Goal: Communication & Community: Ask a question

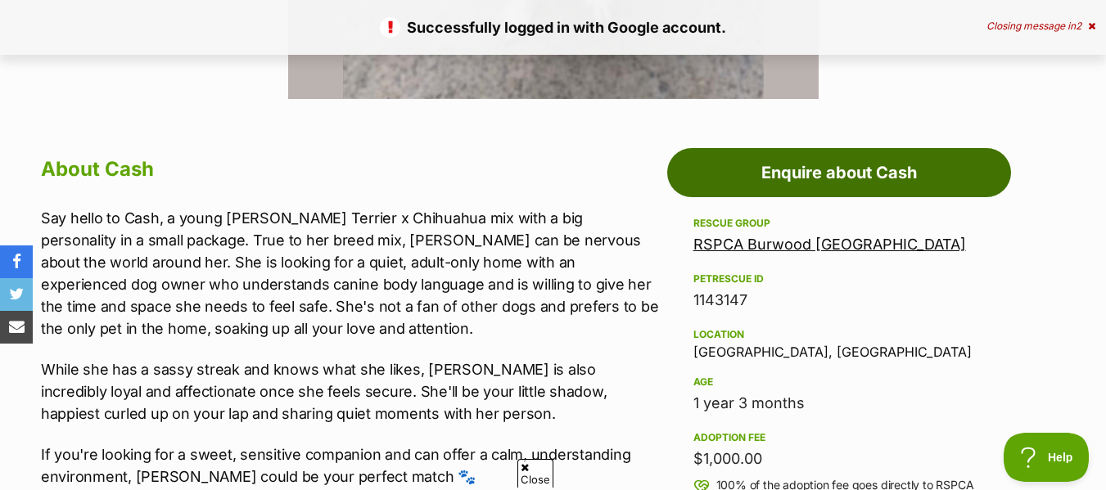
click at [827, 179] on link "Enquire about Cash" at bounding box center [839, 172] width 344 height 49
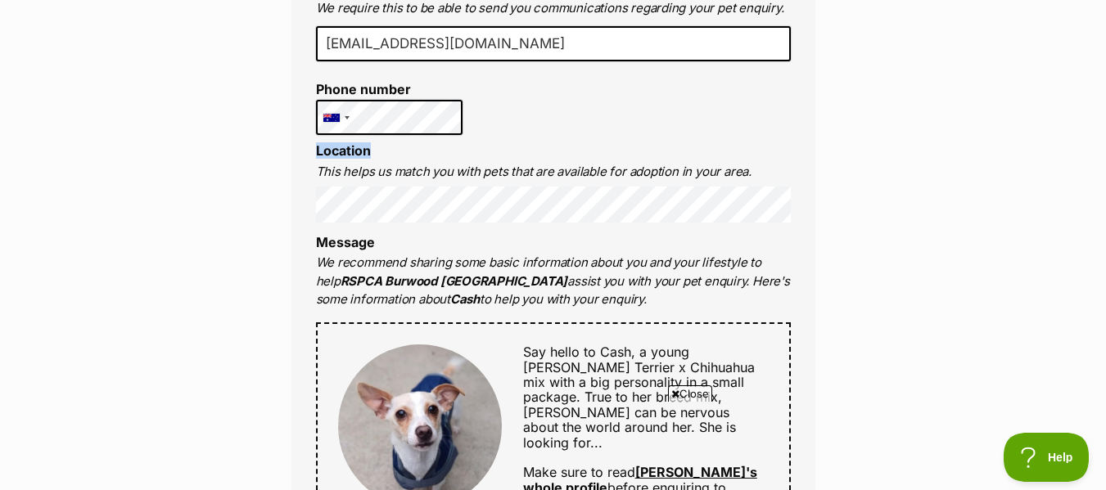
drag, startPoint x: 428, startPoint y: 141, endPoint x: 403, endPoint y: 97, distance: 51.0
click at [403, 97] on div "Full name Amy Middleton Email We require this to be able to send you communicat…" at bounding box center [553, 416] width 524 height 1059
click at [403, 97] on label "Phone number" at bounding box center [389, 89] width 147 height 15
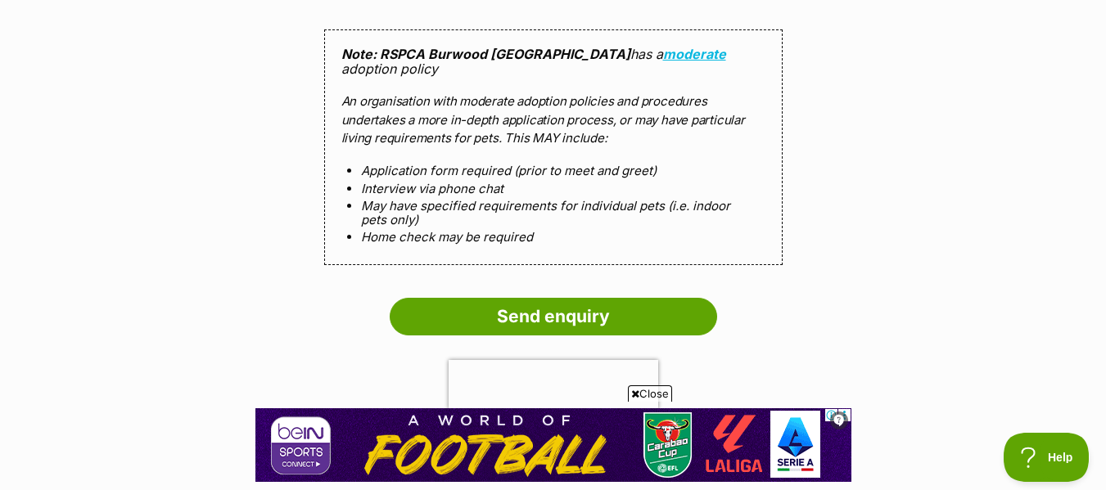
scroll to position [1793, 0]
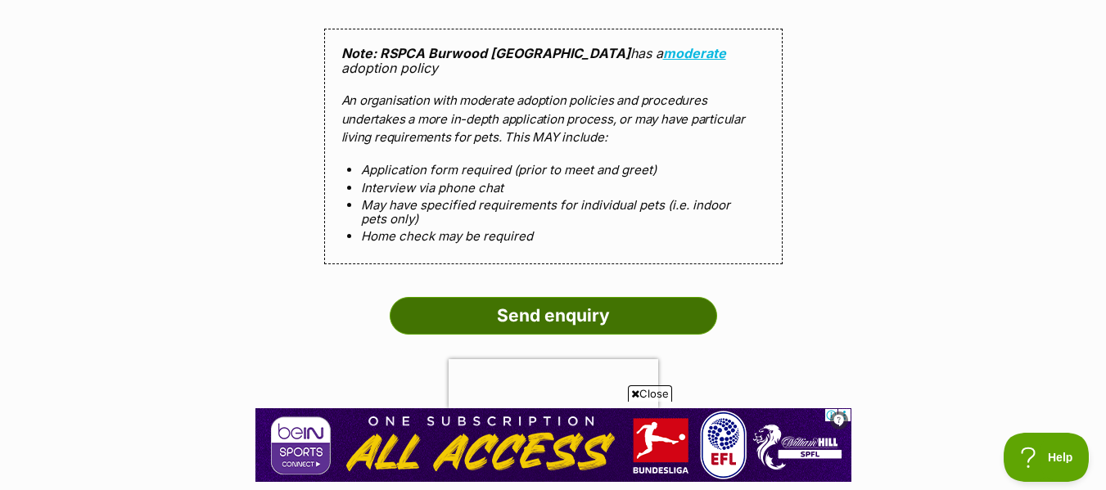
click at [616, 297] on input "Send enquiry" at bounding box center [553, 316] width 327 height 38
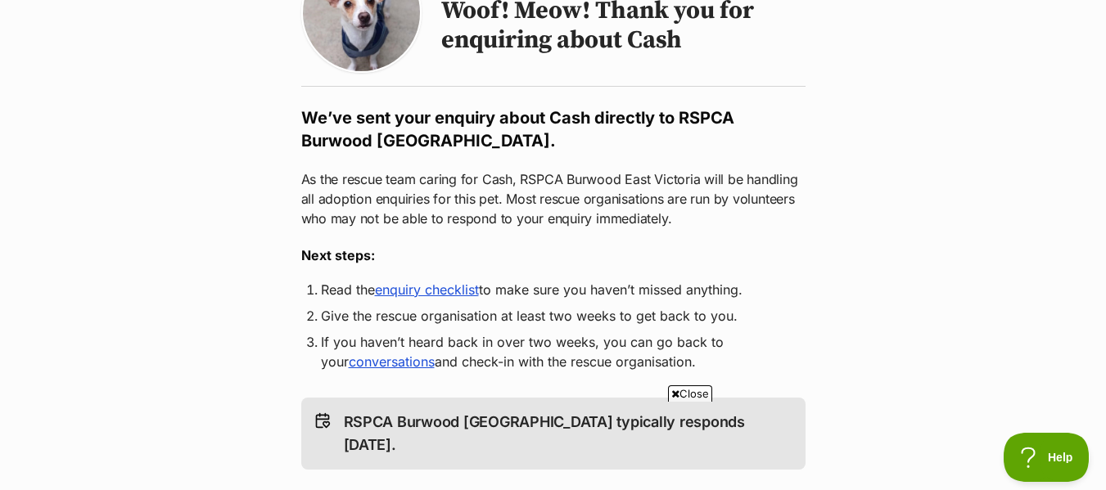
click at [450, 293] on link "enquiry checklist" at bounding box center [427, 290] width 104 height 16
